Goal: Information Seeking & Learning: Learn about a topic

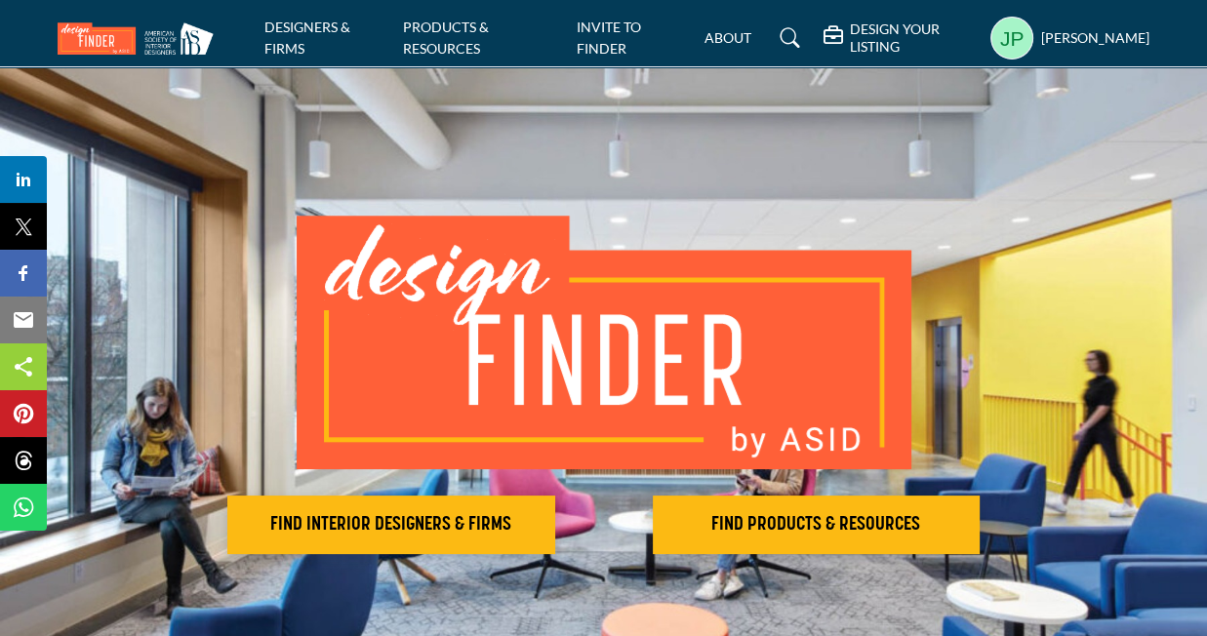
click at [1055, 35] on h5 "[PERSON_NAME]" at bounding box center [1095, 38] width 108 height 20
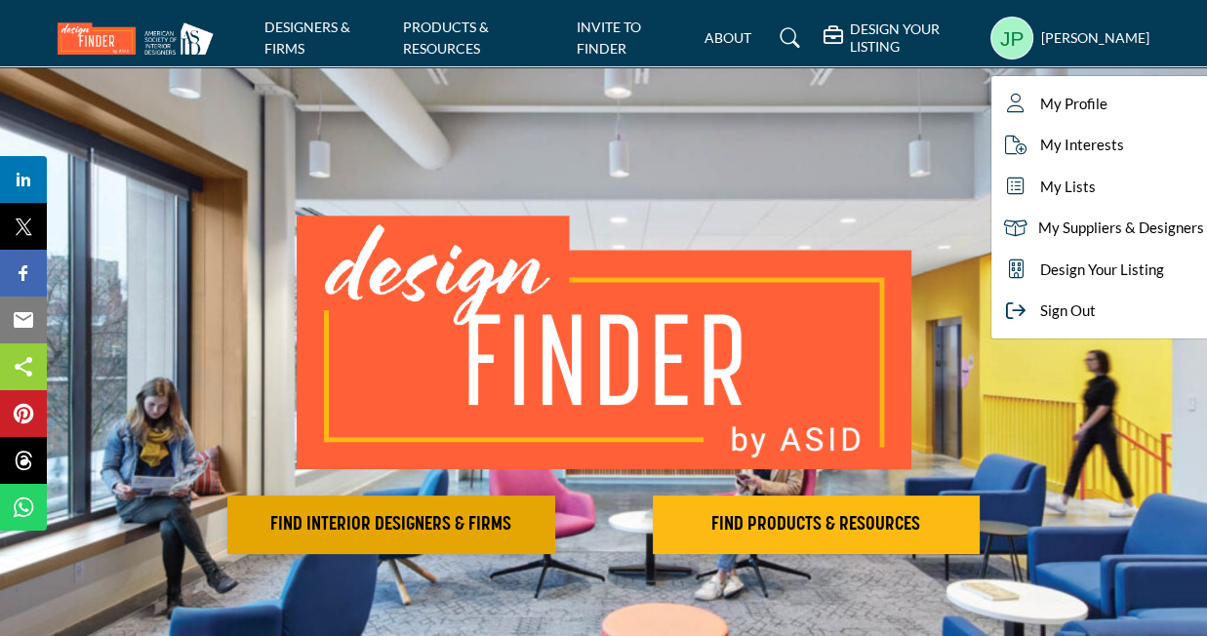
click at [455, 534] on h2 "FIND INTERIOR DESIGNERS & FIRMS" at bounding box center [391, 524] width 316 height 23
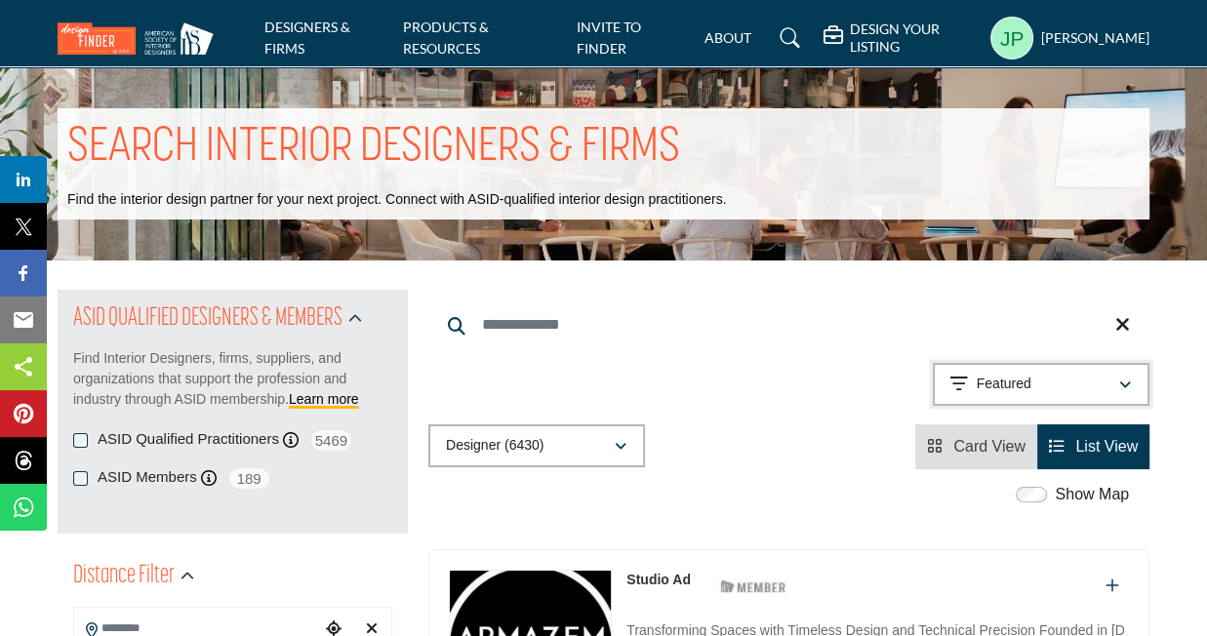
click at [1046, 397] on button "Featured" at bounding box center [1040, 384] width 217 height 43
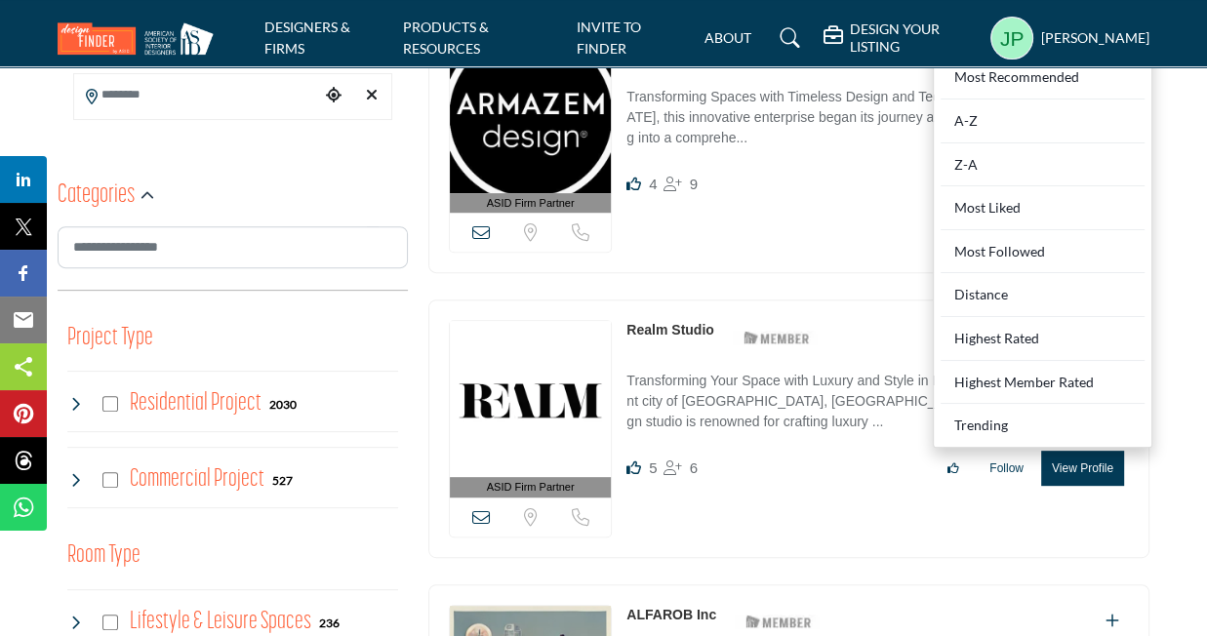
scroll to position [533, 0]
click at [979, 428] on div "Trending" at bounding box center [1042, 423] width 204 height 36
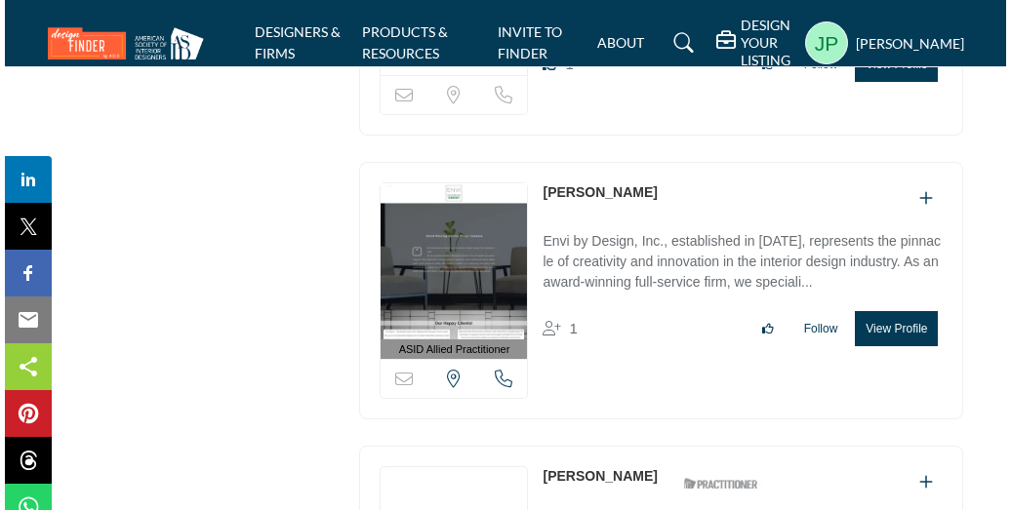
scroll to position [5445, 0]
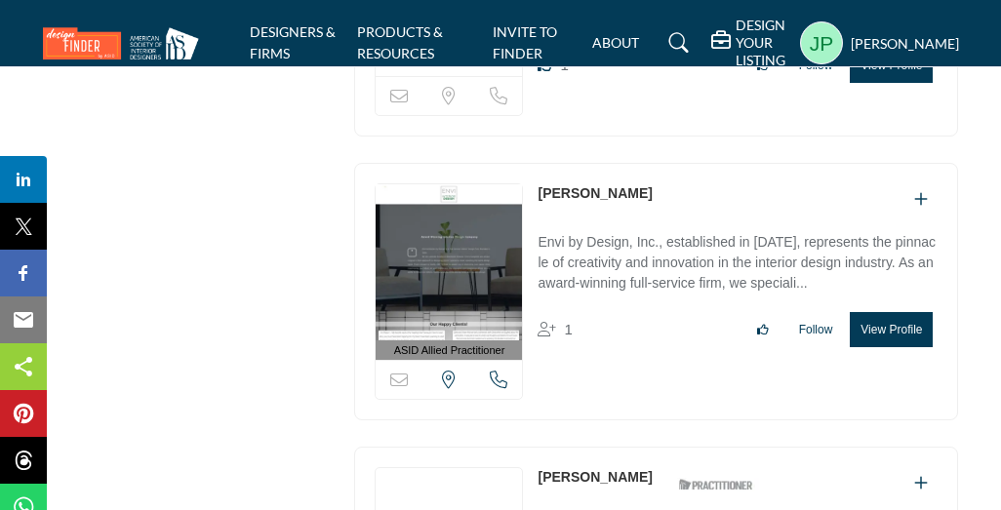
click at [890, 314] on button "View Profile" at bounding box center [891, 329] width 83 height 35
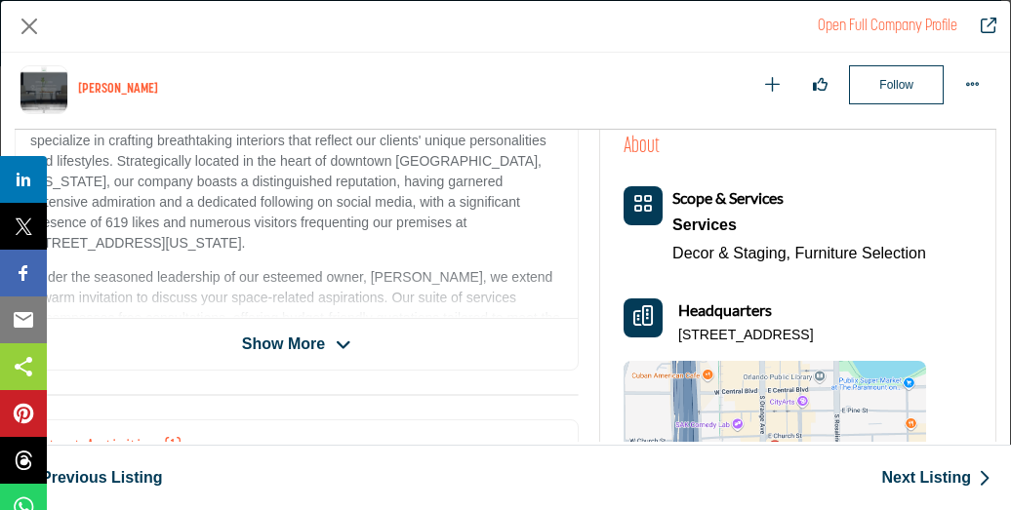
scroll to position [449, 0]
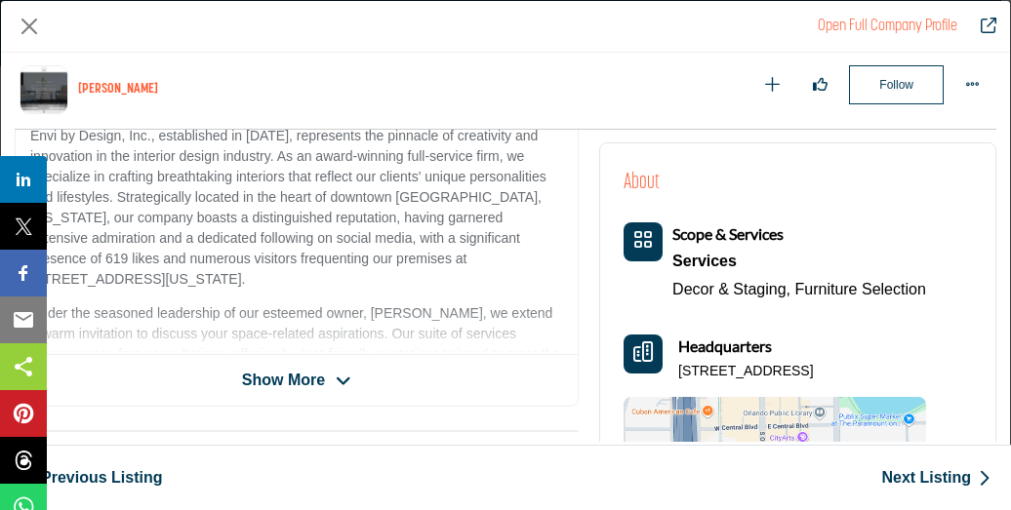
click at [336, 375] on icon "Company Data Modal" at bounding box center [344, 382] width 16 height 18
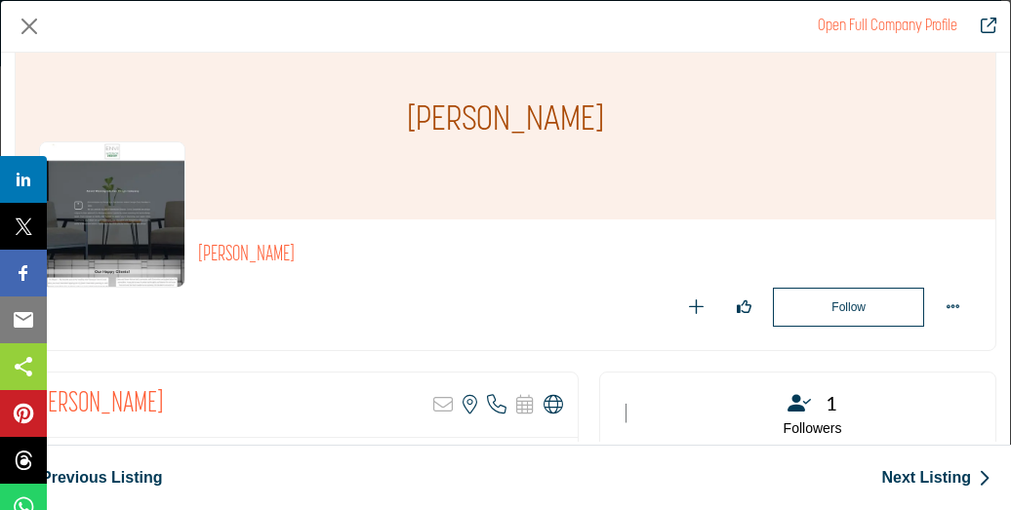
scroll to position [42, 0]
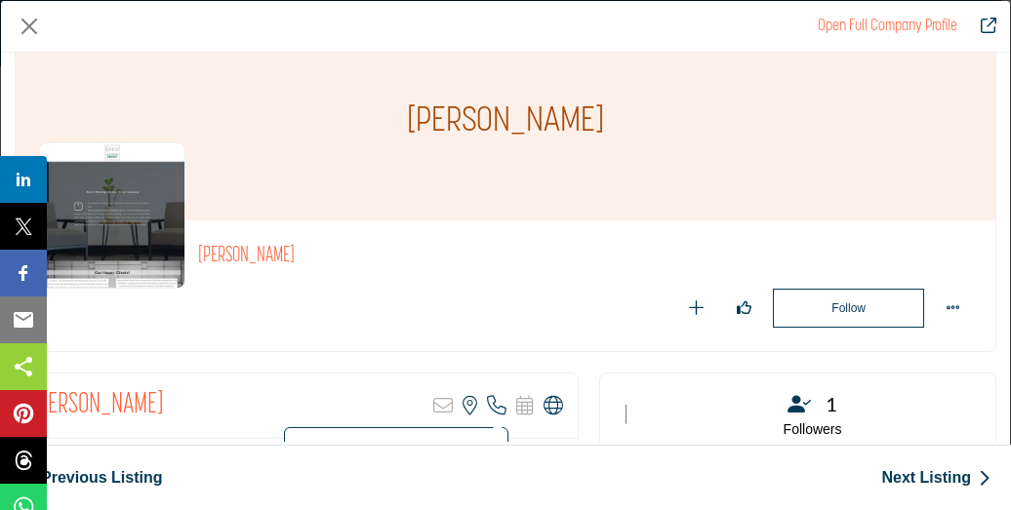
click at [492, 404] on icon "Company Data Modal" at bounding box center [497, 406] width 20 height 20
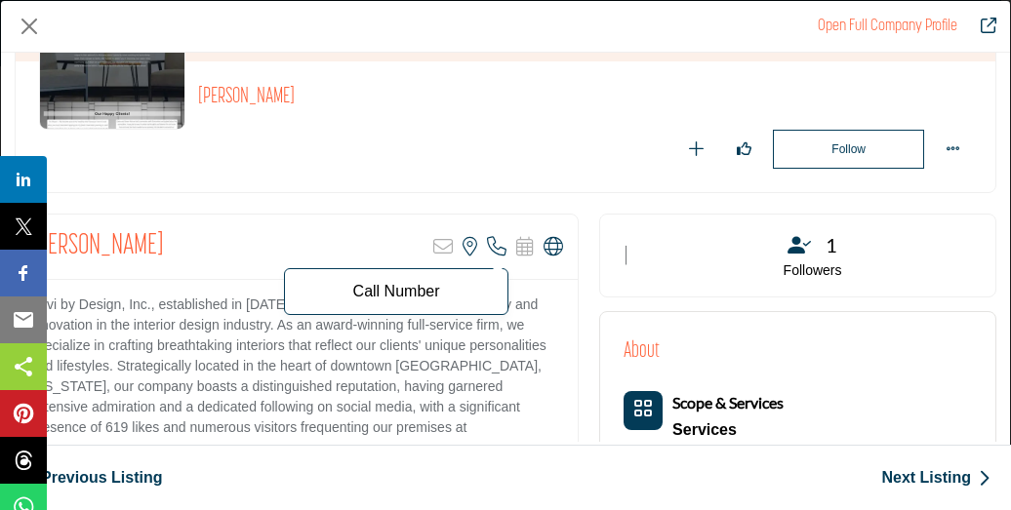
scroll to position [202, 0]
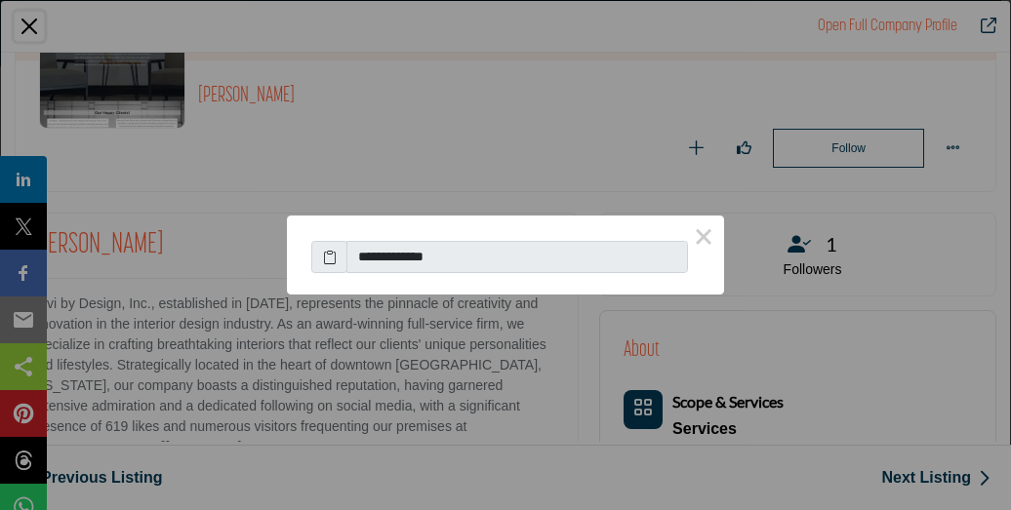
click at [934, 359] on div "**********" at bounding box center [505, 255] width 1011 height 510
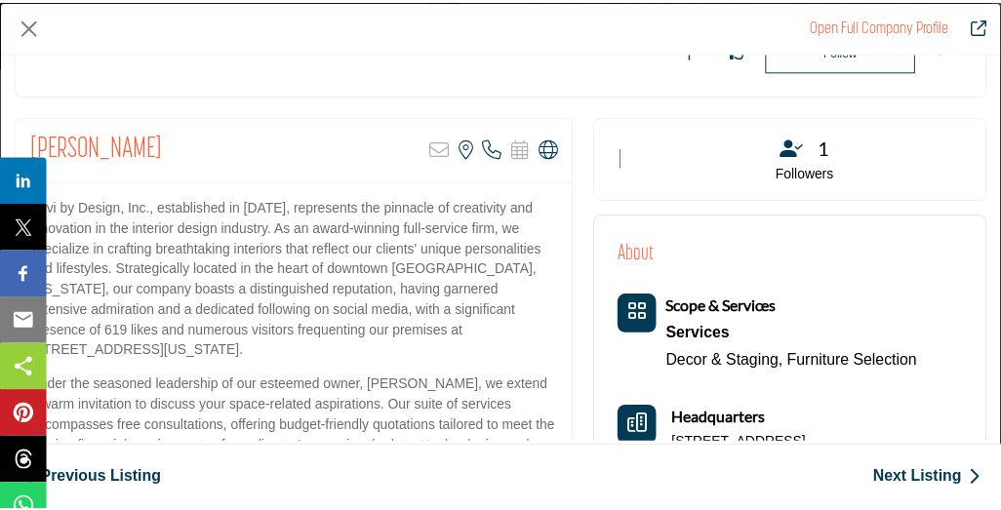
scroll to position [0, 0]
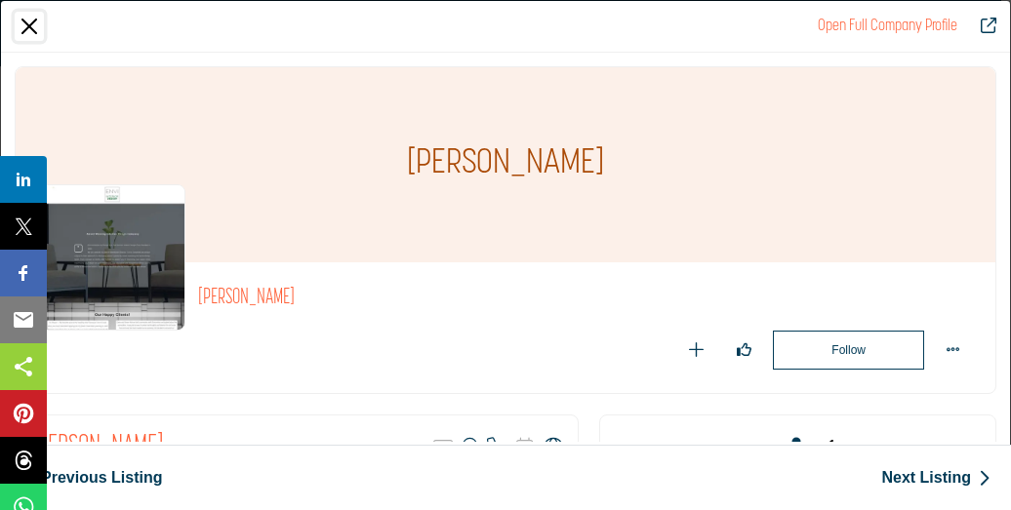
click at [31, 22] on button "Close" at bounding box center [29, 26] width 29 height 29
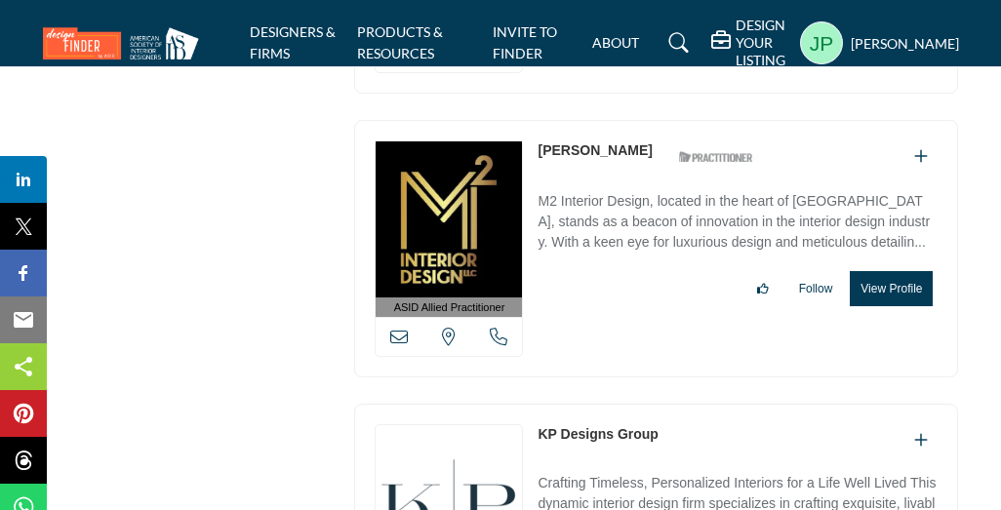
scroll to position [3260, 0]
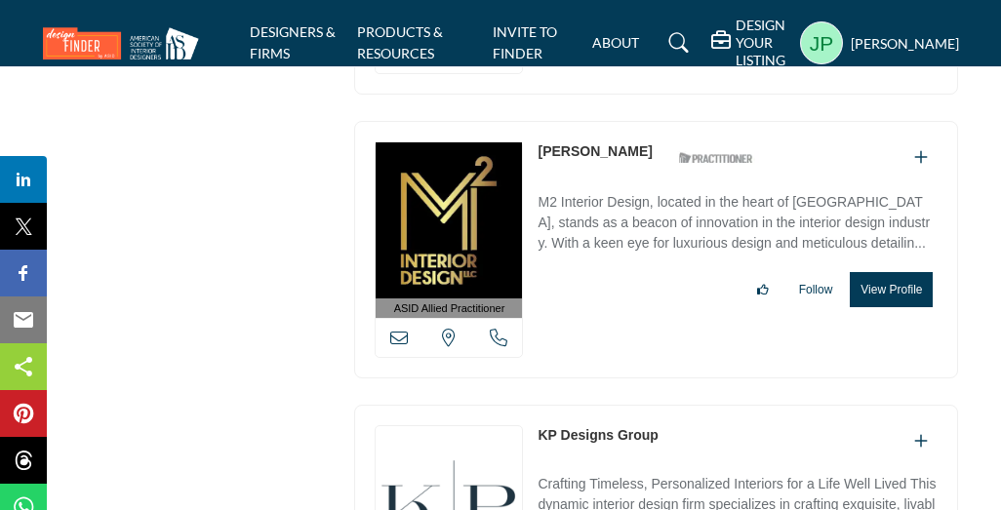
click at [546, 202] on p "M2 Interior Design, located in the heart of [GEOGRAPHIC_DATA], stands as a beac…" at bounding box center [737, 224] width 400 height 65
click at [899, 275] on button "View Profile" at bounding box center [891, 289] width 83 height 35
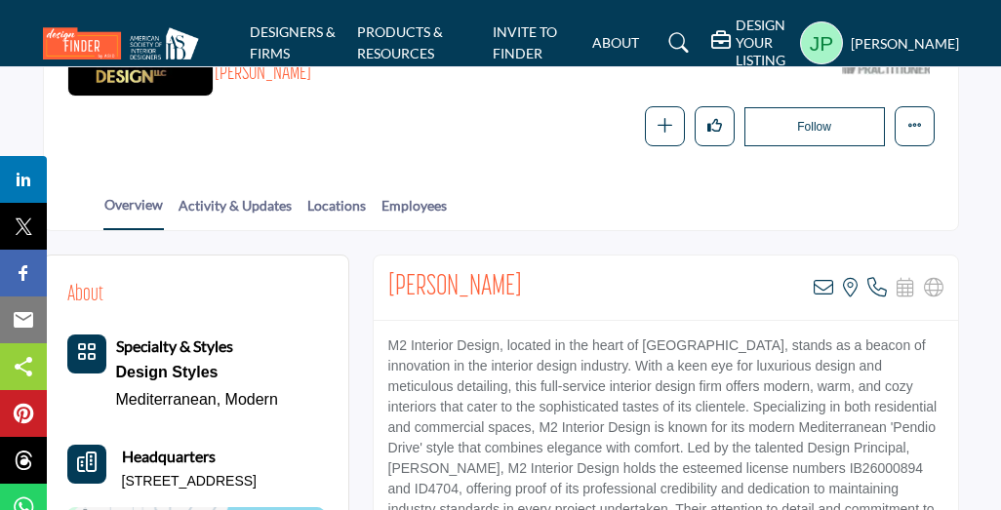
scroll to position [291, 0]
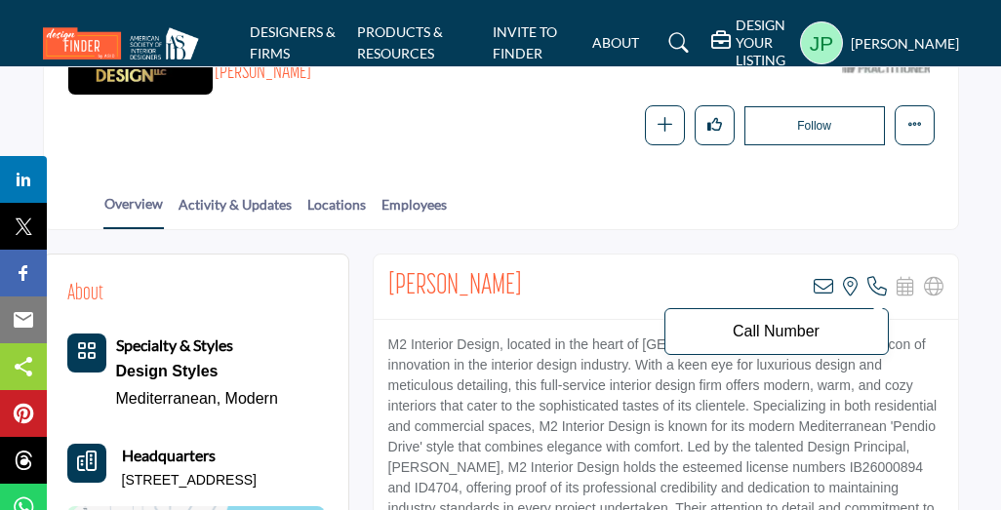
click at [872, 287] on icon at bounding box center [877, 287] width 20 height 20
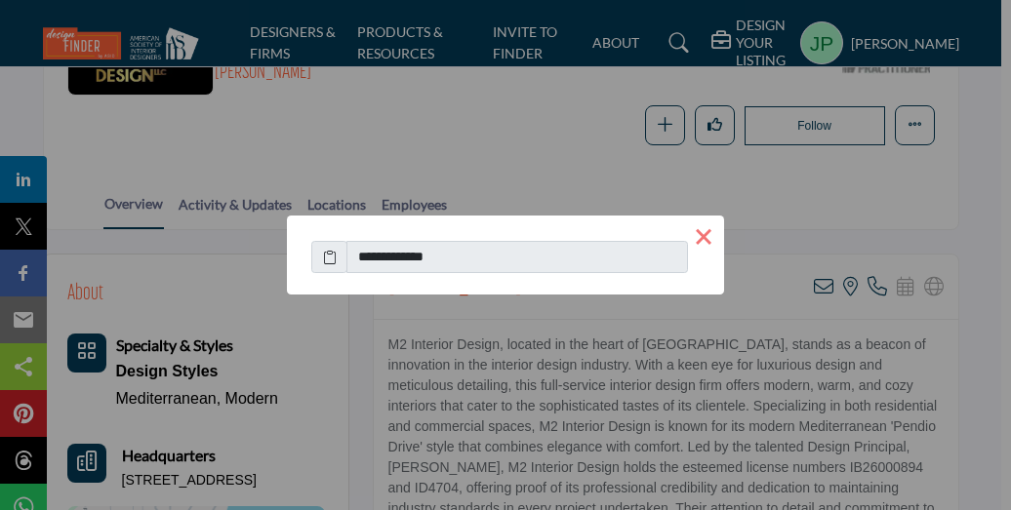
click at [708, 235] on button "×" at bounding box center [703, 236] width 41 height 41
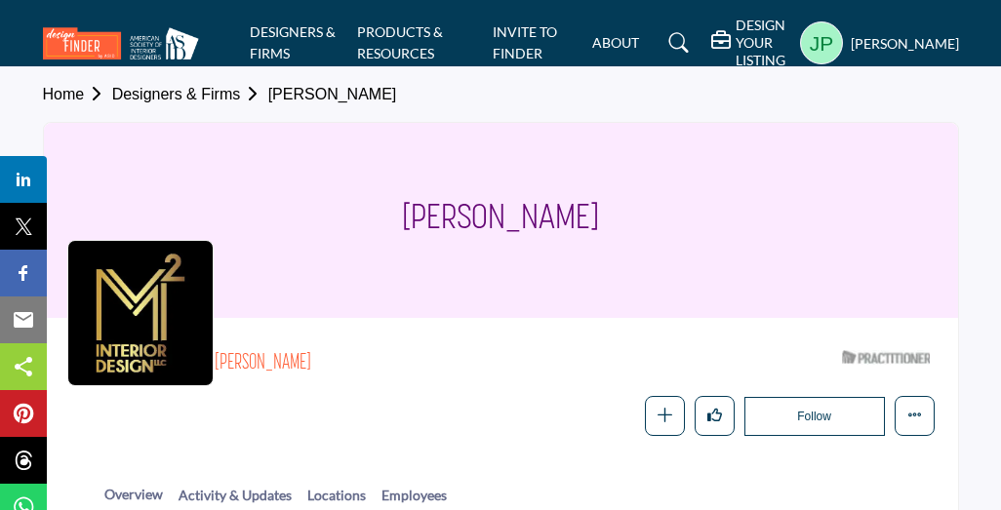
scroll to position [1, 0]
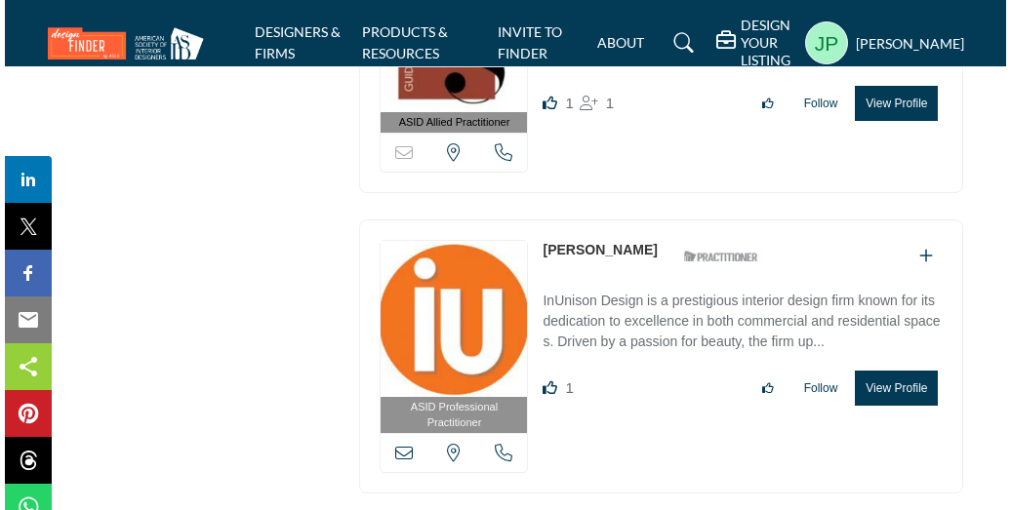
scroll to position [6572, 0]
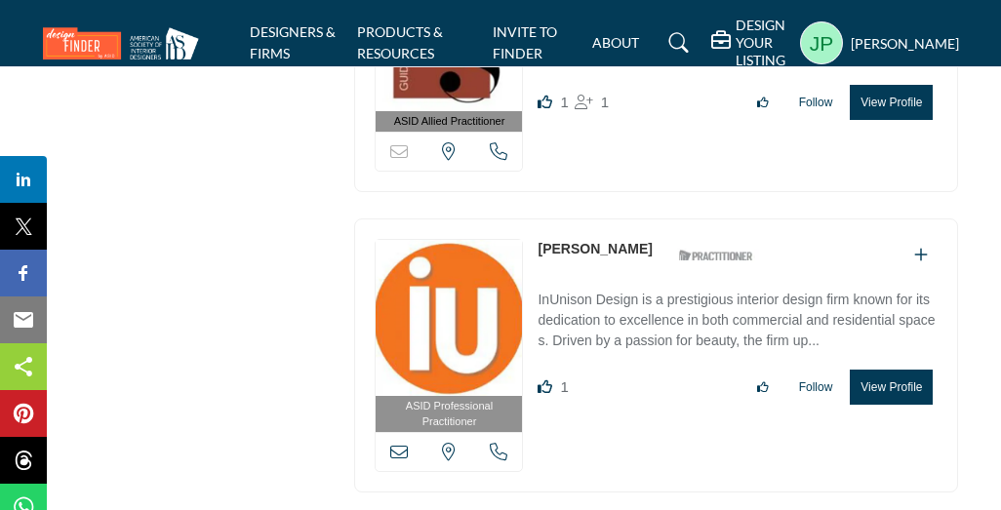
click at [901, 370] on button "View Profile" at bounding box center [891, 387] width 83 height 35
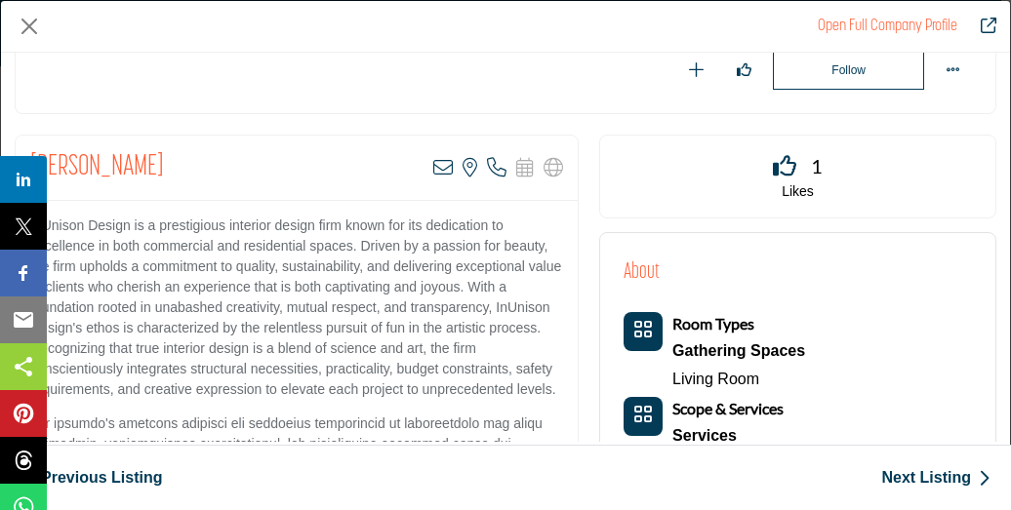
scroll to position [293, 0]
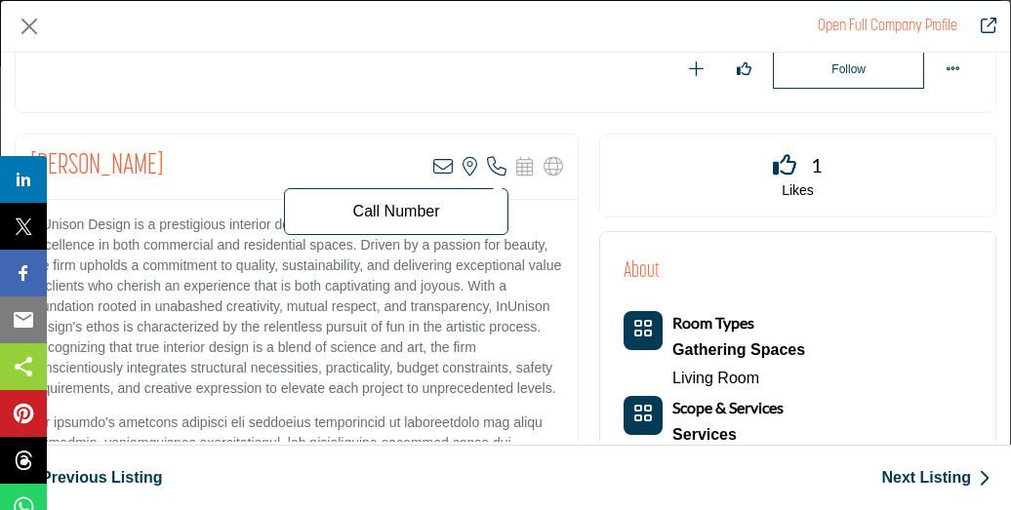
click at [490, 166] on icon "Company Data Modal" at bounding box center [497, 167] width 20 height 20
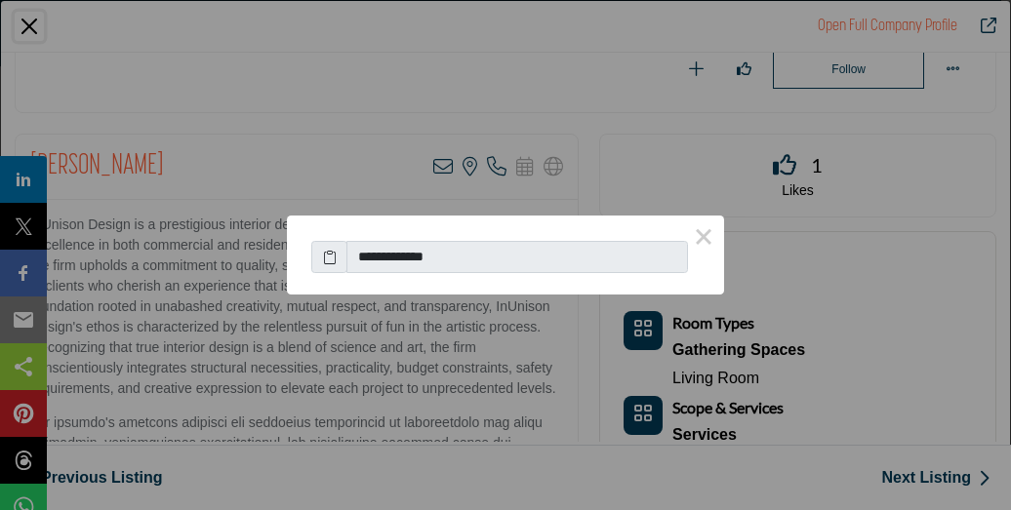
click at [29, 26] on div "**********" at bounding box center [505, 255] width 1011 height 510
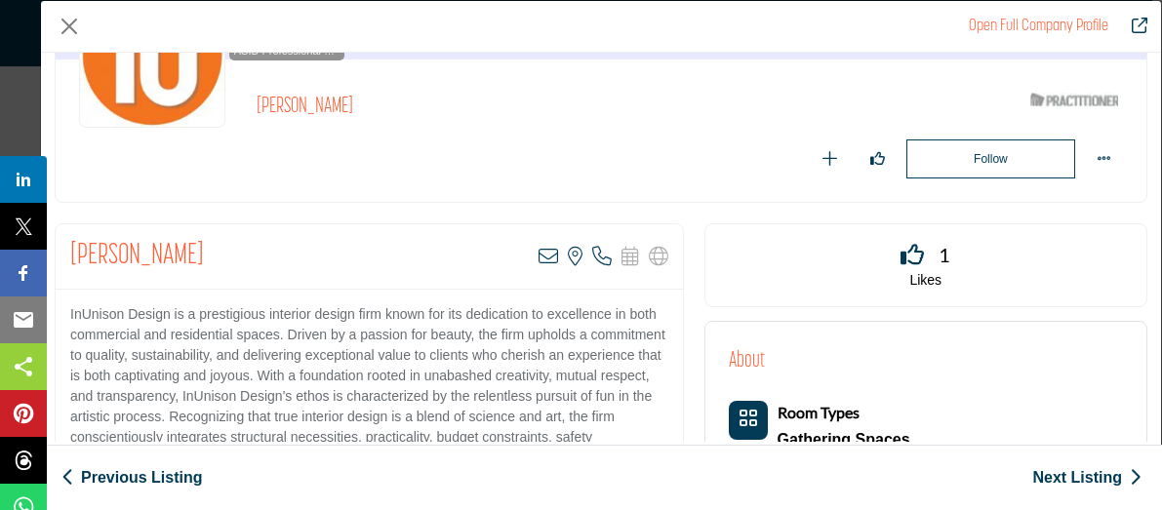
scroll to position [204, 0]
